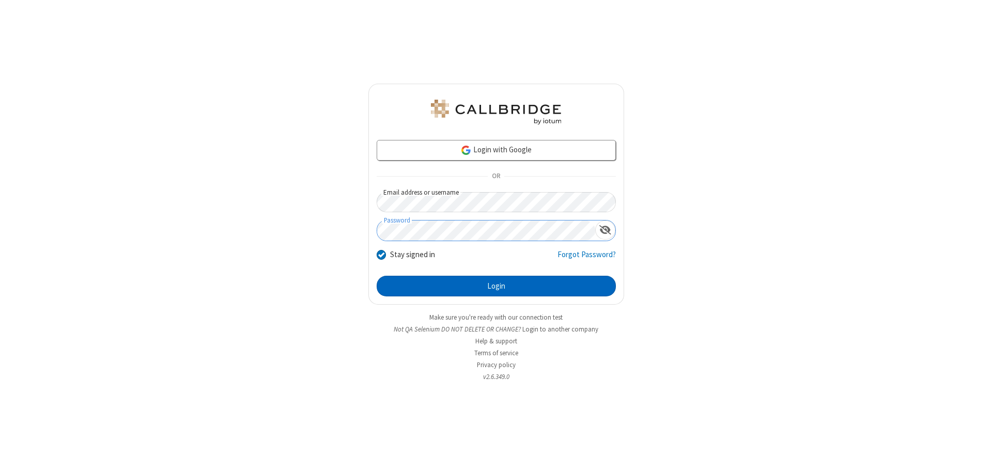
click at [496, 286] on button "Login" at bounding box center [495, 286] width 239 height 21
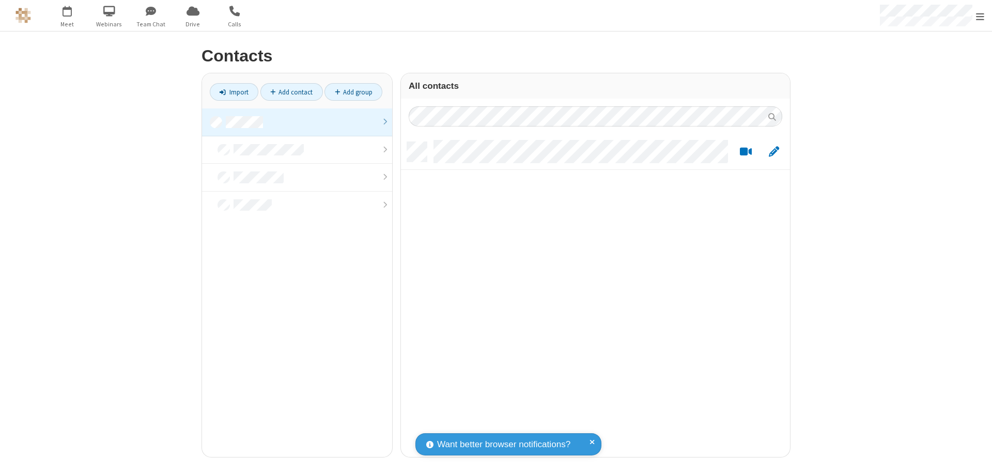
click at [297, 122] on link at bounding box center [297, 122] width 190 height 28
click at [353, 92] on link "Add group" at bounding box center [353, 92] width 58 height 18
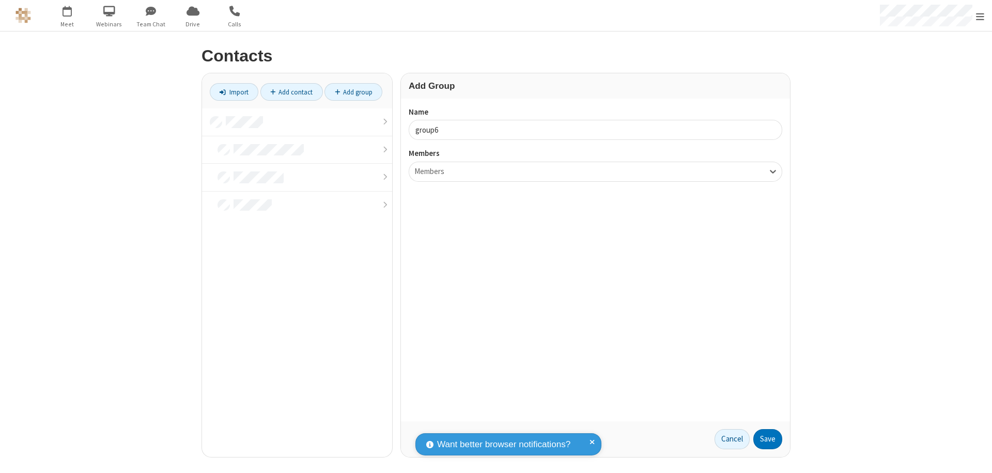
type input "group6"
click at [767, 439] on button "Save" at bounding box center [767, 439] width 29 height 21
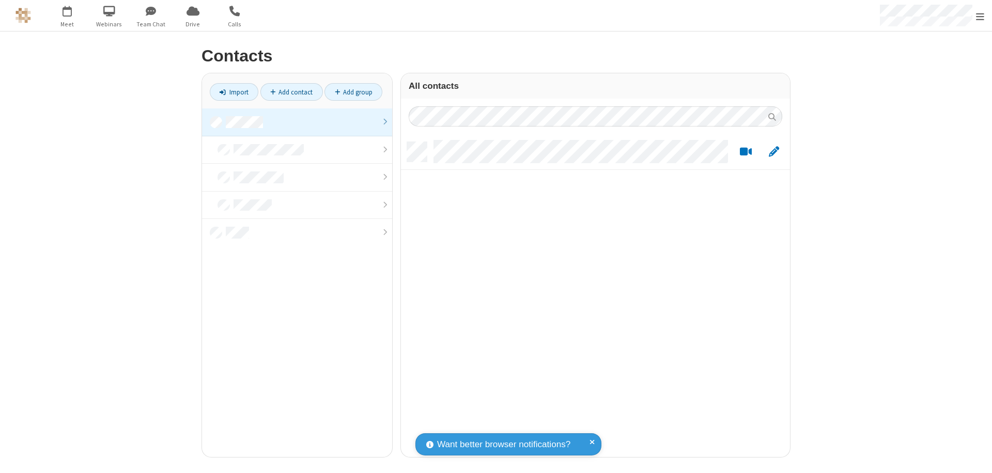
scroll to position [315, 381]
click at [297, 122] on link at bounding box center [297, 122] width 190 height 28
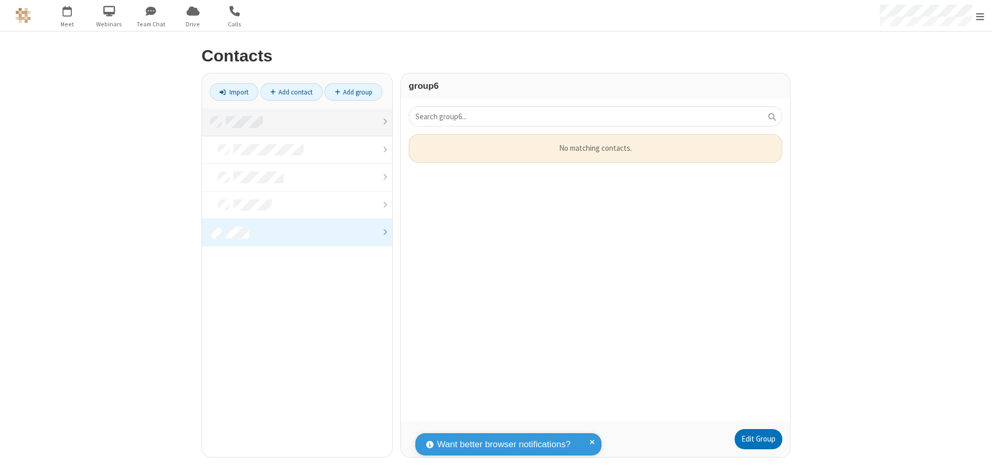
scroll to position [279, 381]
click at [758, 439] on link "Edit Group" at bounding box center [758, 439] width 48 height 21
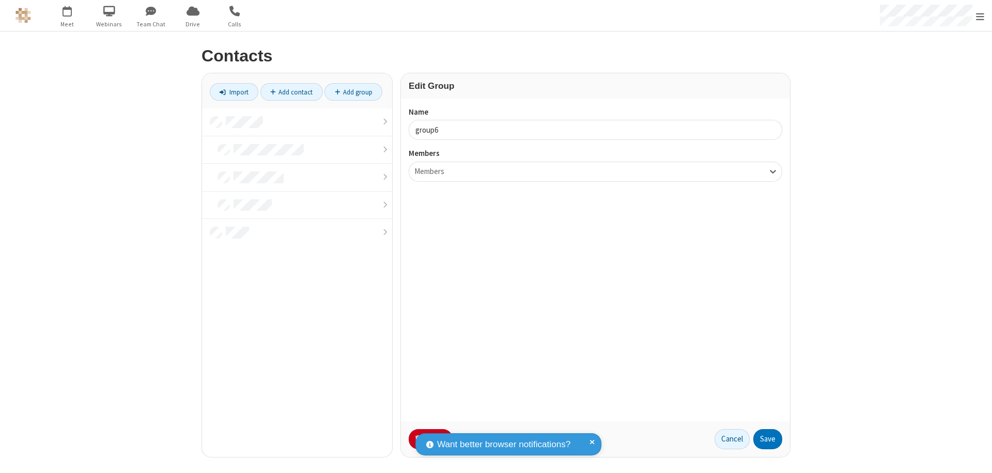
click at [0, 0] on button "No Thanks" at bounding box center [0, 0] width 0 height 0
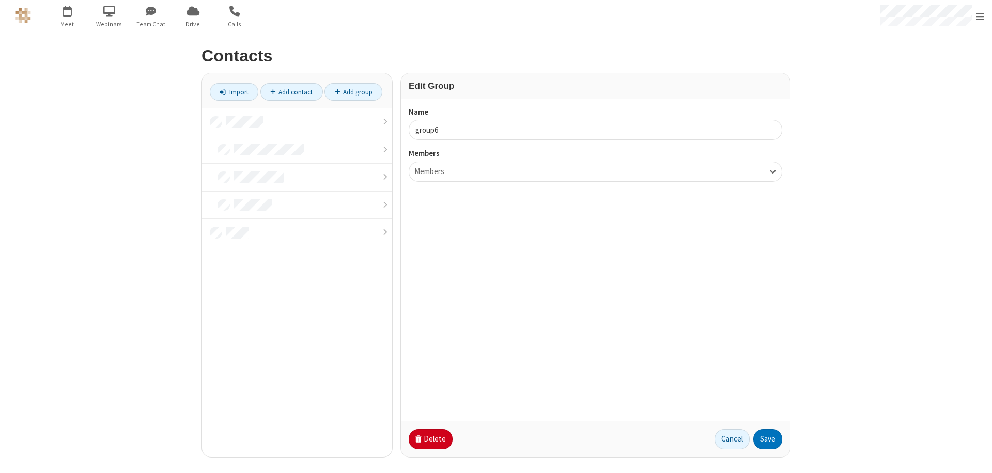
click at [429, 439] on button "Delete" at bounding box center [430, 439] width 44 height 21
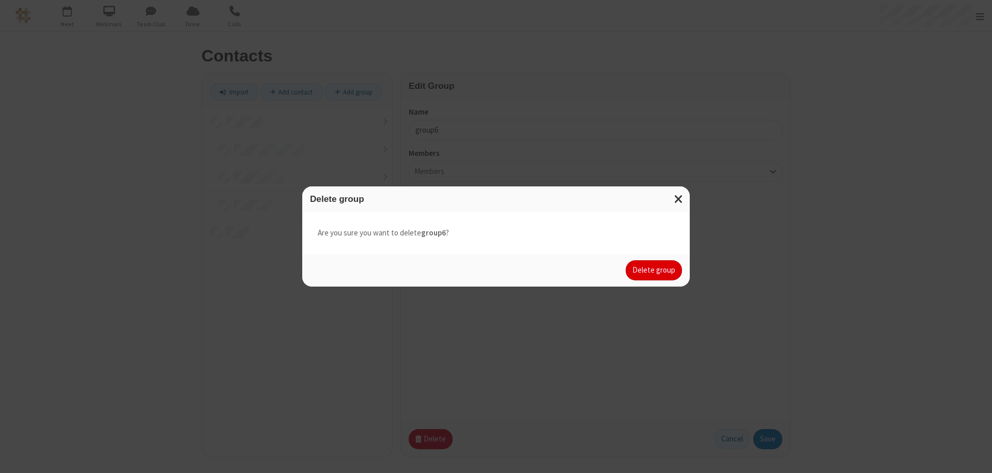
click at [654, 270] on button "Delete group" at bounding box center [653, 270] width 56 height 21
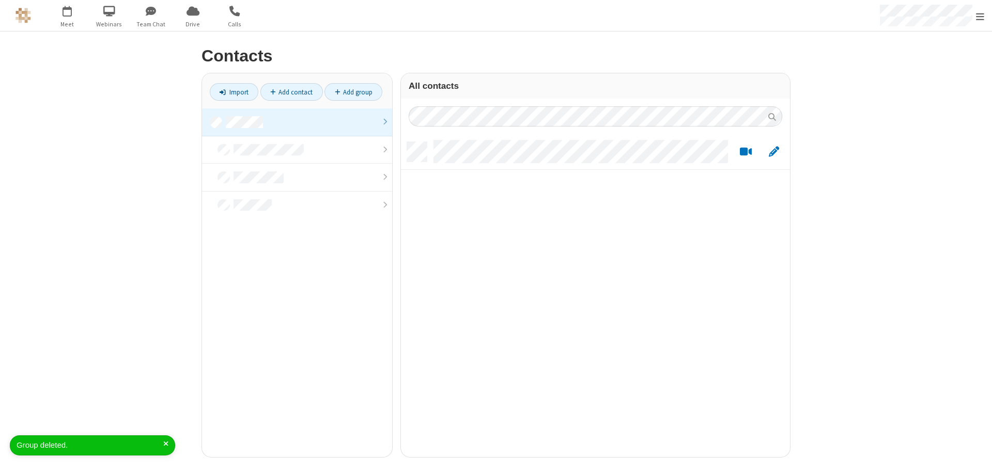
scroll to position [315, 381]
